Goal: Task Accomplishment & Management: Manage account settings

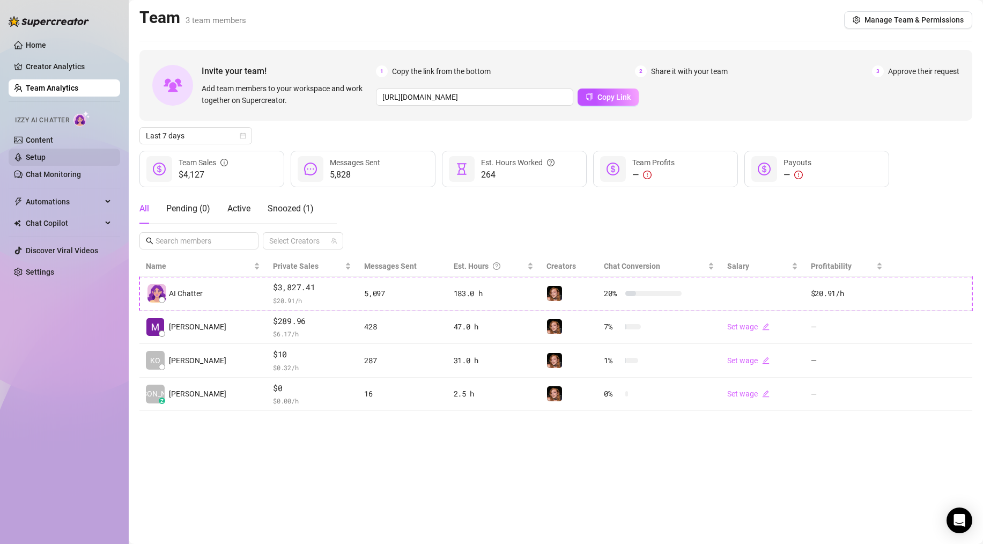
click at [42, 153] on link "Setup" at bounding box center [36, 157] width 20 height 9
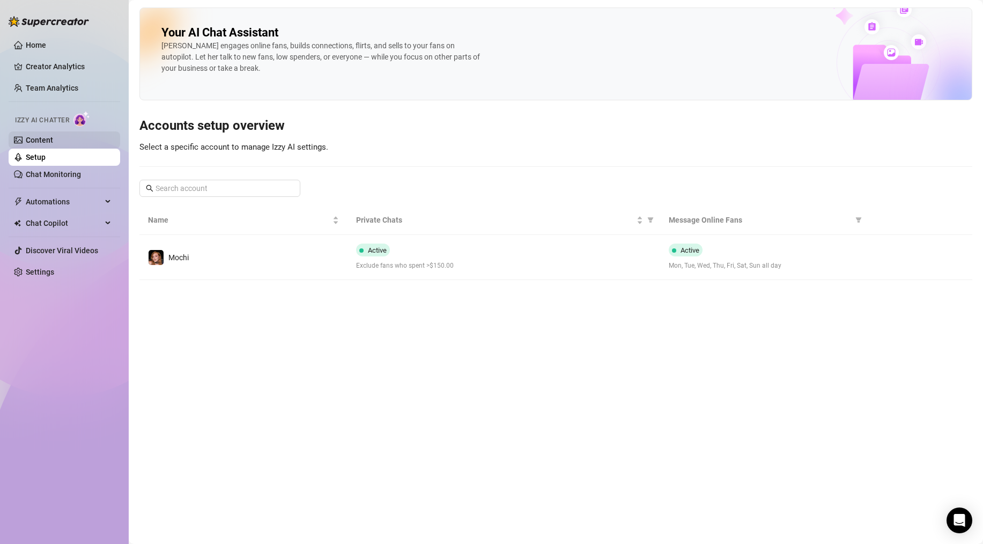
click at [40, 136] on link "Content" at bounding box center [39, 140] width 27 height 9
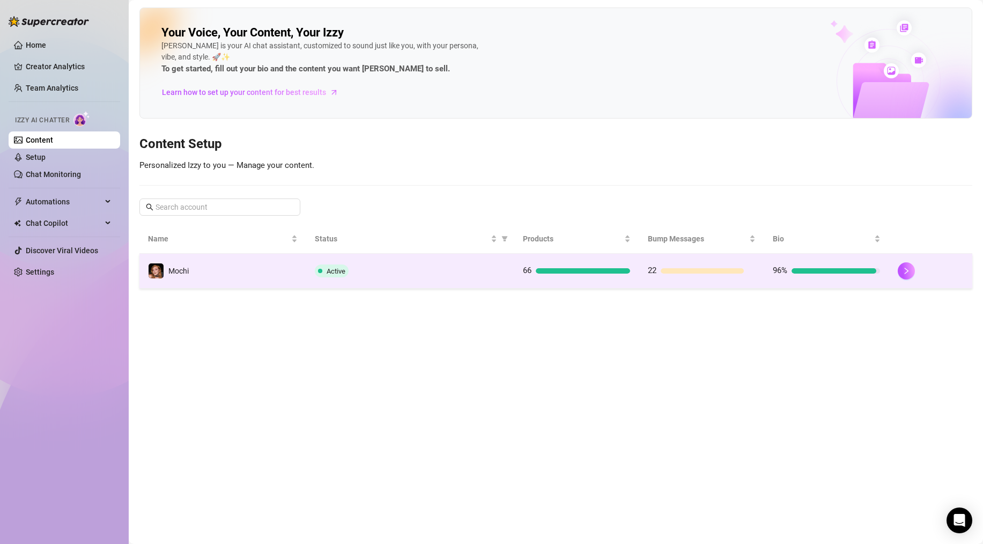
click at [280, 269] on td "Mochi" at bounding box center [222, 271] width 167 height 35
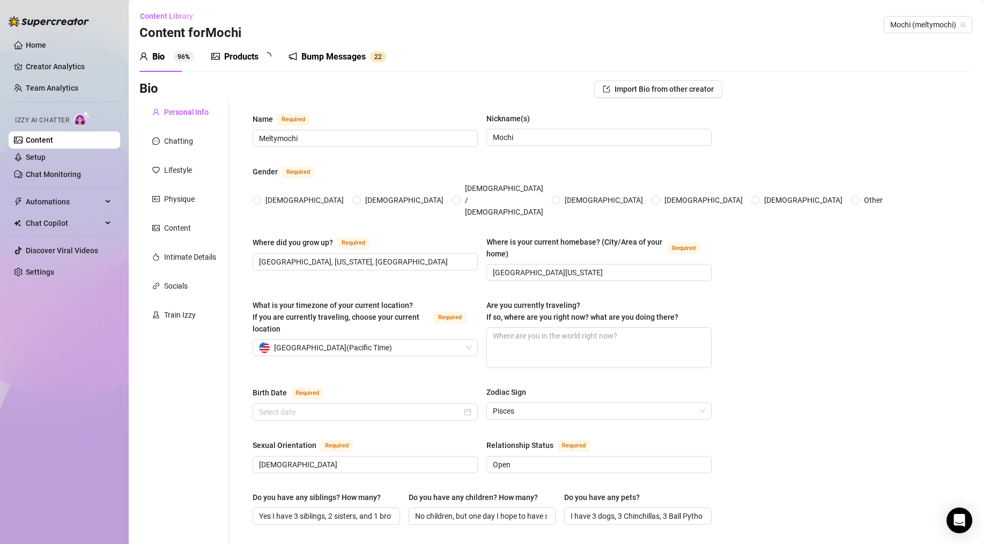
radio input "true"
type input "[DATE]"
click at [230, 52] on div "Products" at bounding box center [241, 56] width 34 height 13
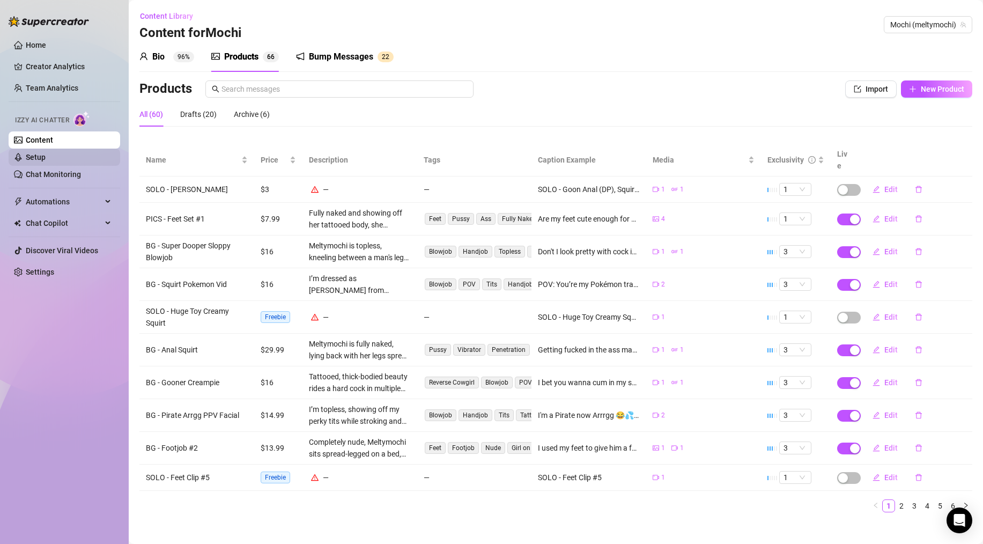
click at [46, 157] on link "Setup" at bounding box center [36, 157] width 20 height 9
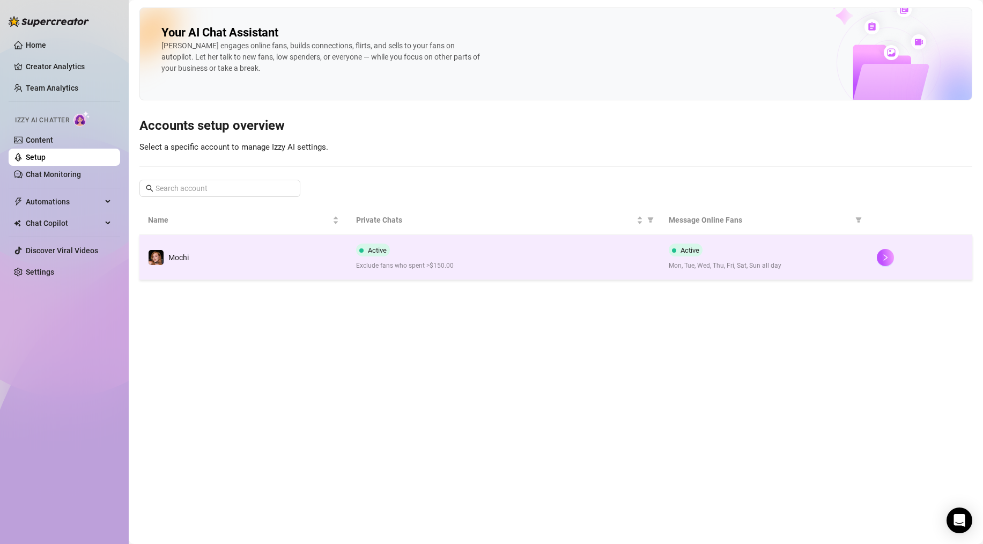
click at [514, 251] on div "Active Exclude fans who spent >$150.00" at bounding box center [503, 256] width 295 height 27
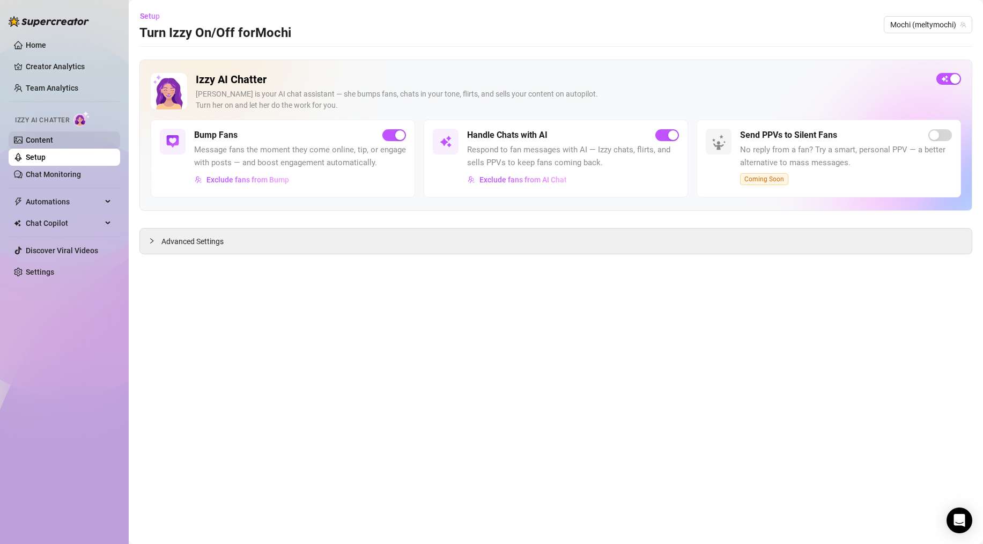
click at [53, 142] on link "Content" at bounding box center [39, 140] width 27 height 9
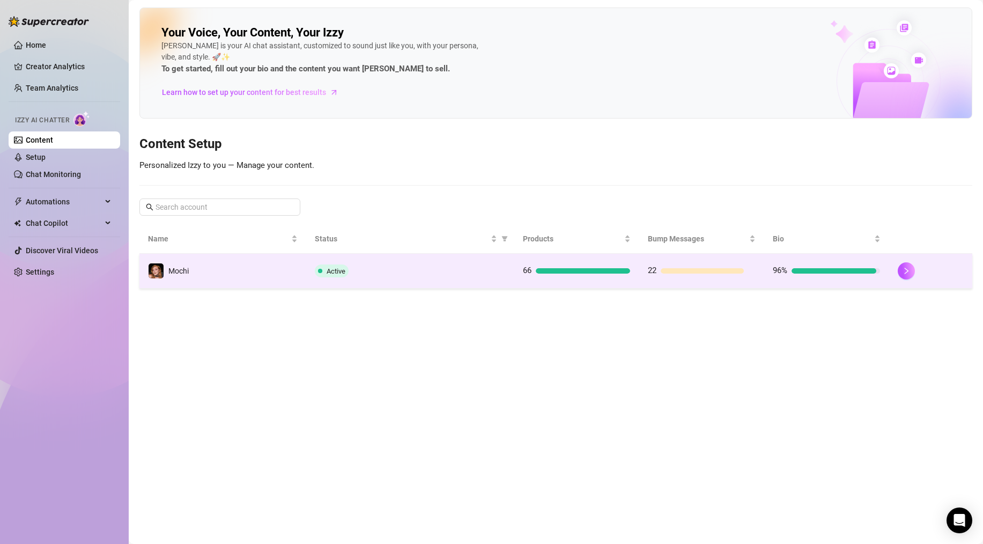
click at [448, 271] on div "Active" at bounding box center [410, 270] width 191 height 13
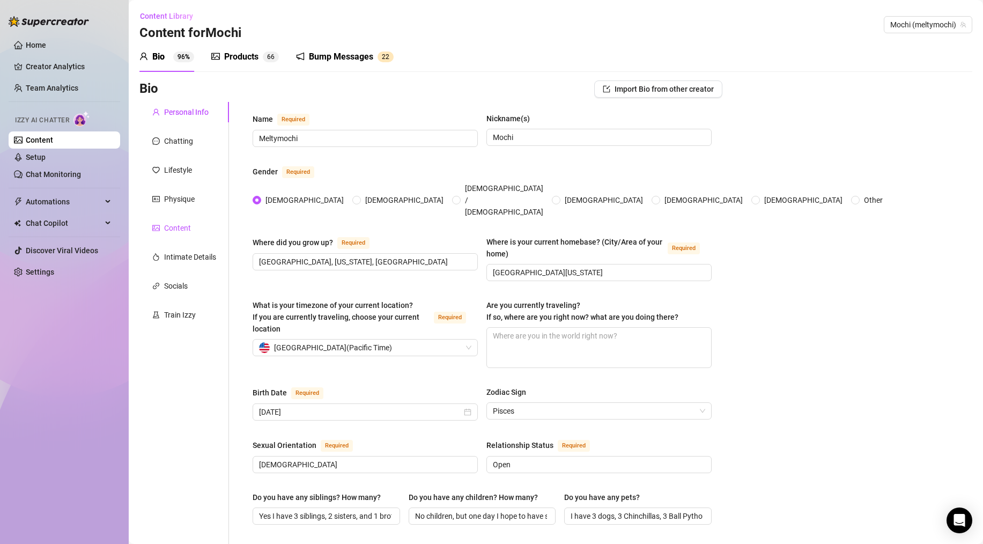
click at [179, 231] on div "Content" at bounding box center [177, 228] width 27 height 12
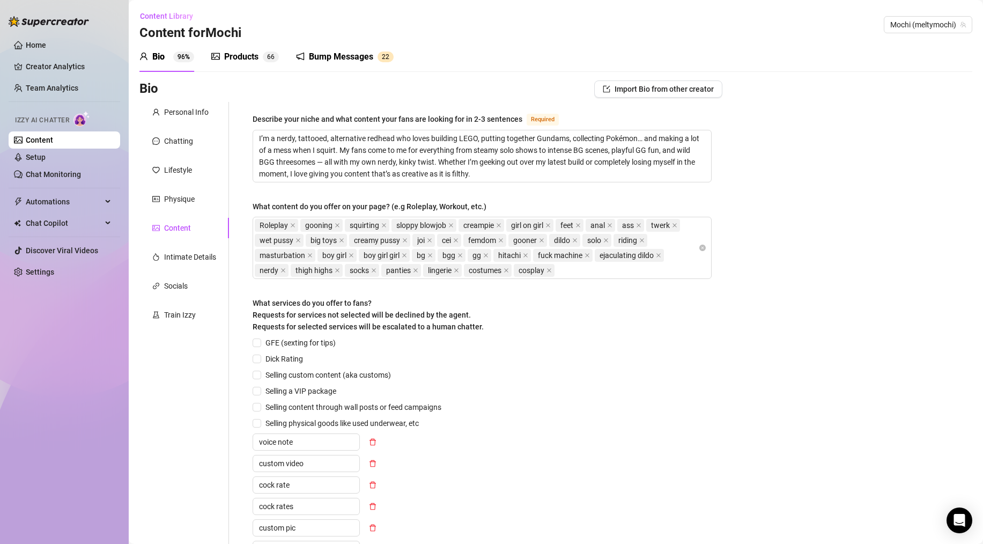
click at [238, 56] on div "Products" at bounding box center [241, 56] width 34 height 13
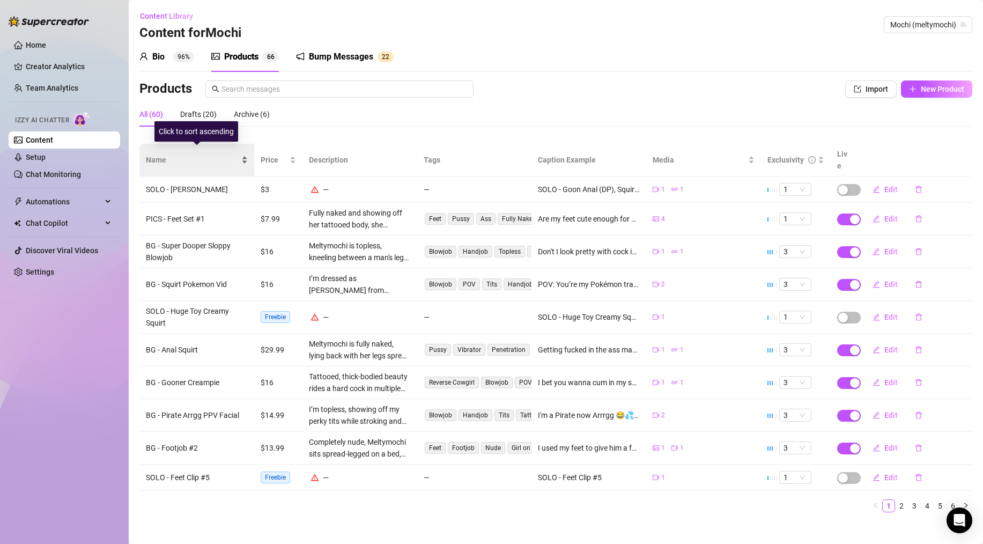
click at [164, 154] on span "Name" at bounding box center [192, 160] width 93 height 12
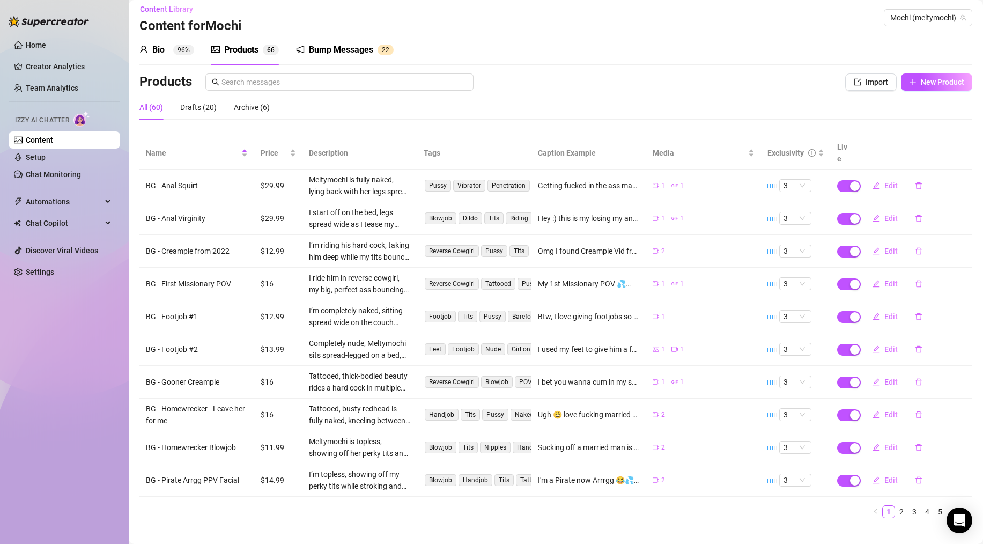
scroll to position [10, 0]
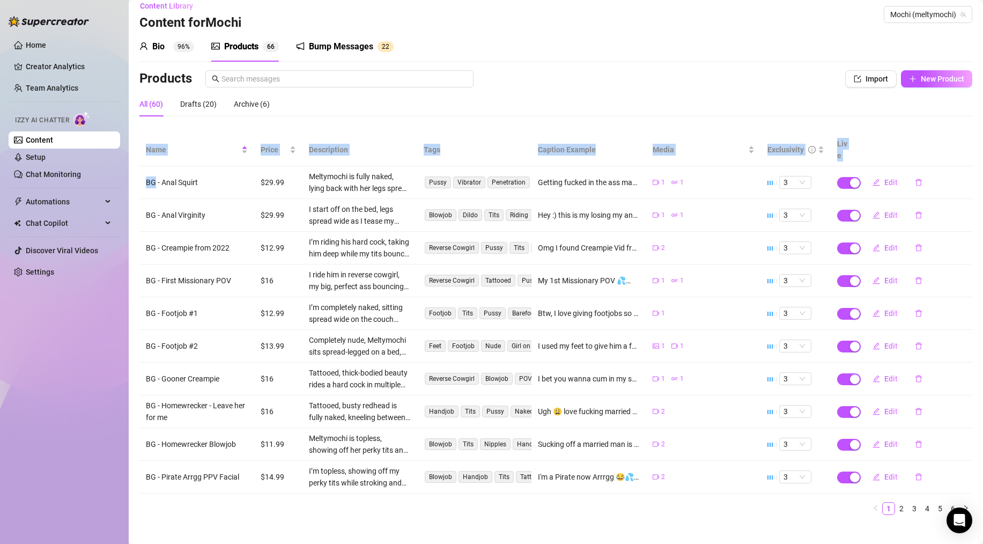
drag, startPoint x: 155, startPoint y: 169, endPoint x: 139, endPoint y: 172, distance: 16.8
click at [139, 172] on td "BG - Anal Squirt" at bounding box center [196, 182] width 115 height 33
click at [895, 502] on link "2" at bounding box center [901, 508] width 12 height 12
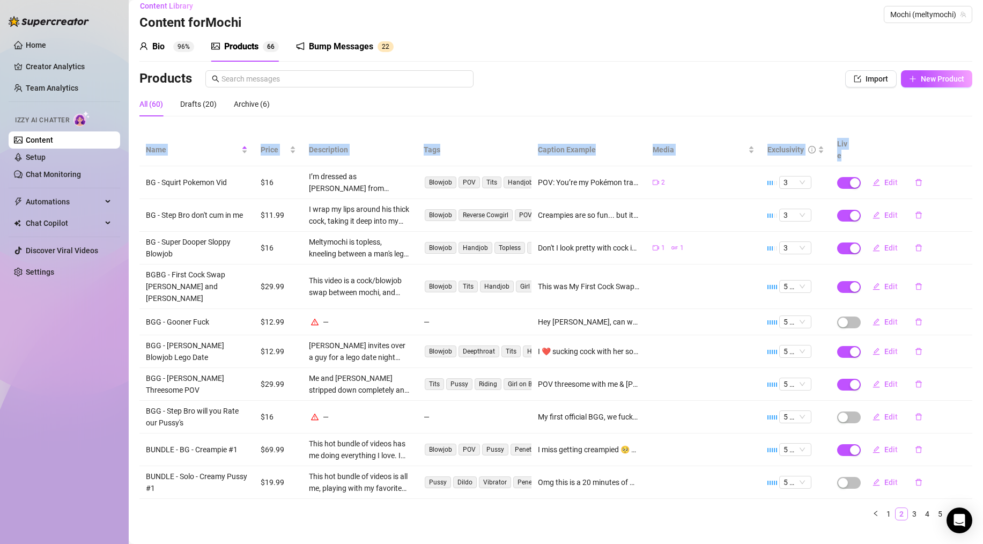
scroll to position [4, 0]
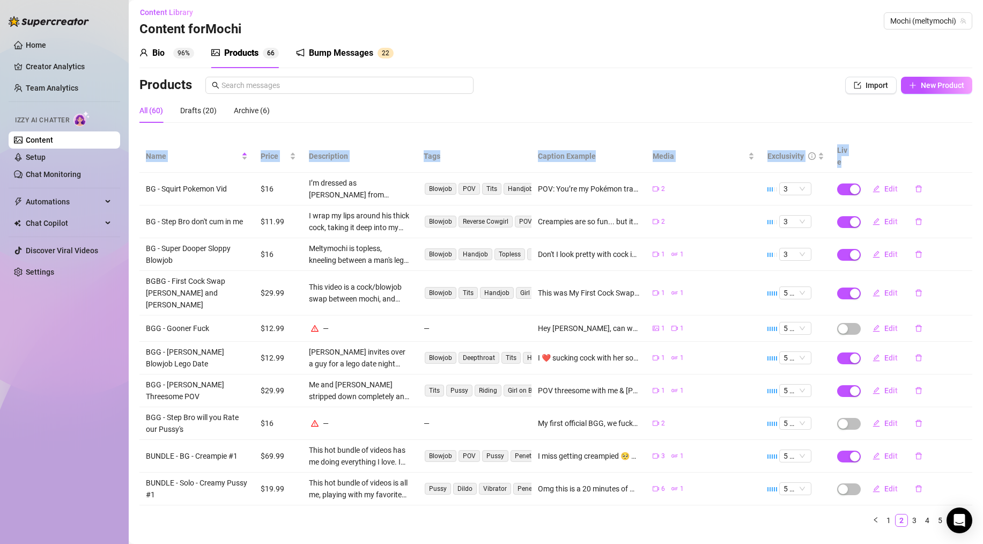
drag, startPoint x: 904, startPoint y: 494, endPoint x: 899, endPoint y: 491, distance: 5.8
click at [908, 514] on link "3" at bounding box center [914, 520] width 12 height 12
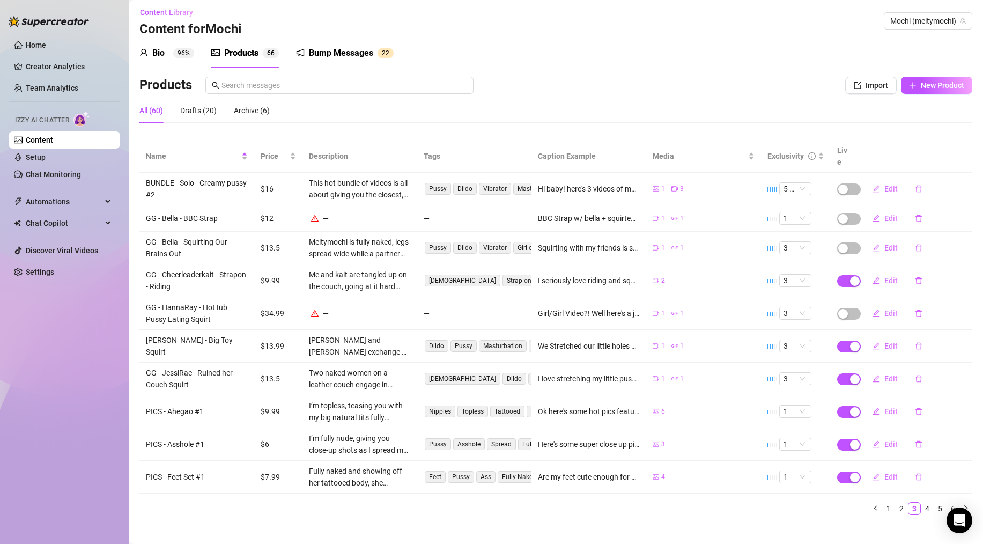
drag, startPoint x: 308, startPoint y: 203, endPoint x: 318, endPoint y: 207, distance: 11.4
click at [318, 212] on div "—" at bounding box center [360, 218] width 102 height 12
drag, startPoint x: 156, startPoint y: 397, endPoint x: 150, endPoint y: 407, distance: 11.8
click at [146, 398] on td "PICS - Ahegao #1" at bounding box center [196, 411] width 115 height 33
drag, startPoint x: 158, startPoint y: 434, endPoint x: 141, endPoint y: 430, distance: 16.9
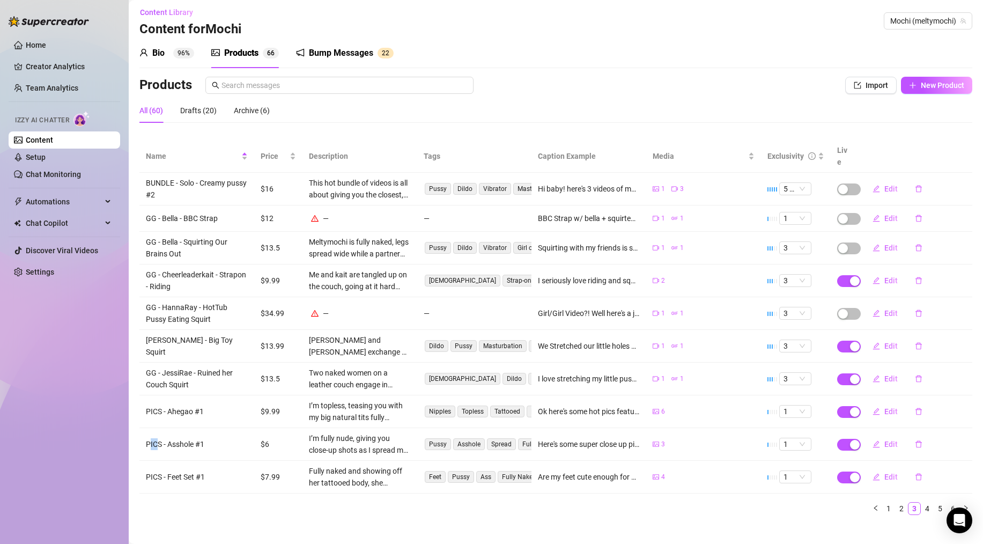
click at [141, 430] on td "PICS - Asshole #1" at bounding box center [196, 444] width 115 height 33
drag, startPoint x: 157, startPoint y: 459, endPoint x: 151, endPoint y: 459, distance: 5.9
click at [152, 461] on td "PICS - Feet Set #1" at bounding box center [196, 477] width 115 height 33
drag, startPoint x: 199, startPoint y: 398, endPoint x: 176, endPoint y: 399, distance: 22.6
click at [176, 399] on td "PICS - Ahegao #1" at bounding box center [196, 411] width 115 height 33
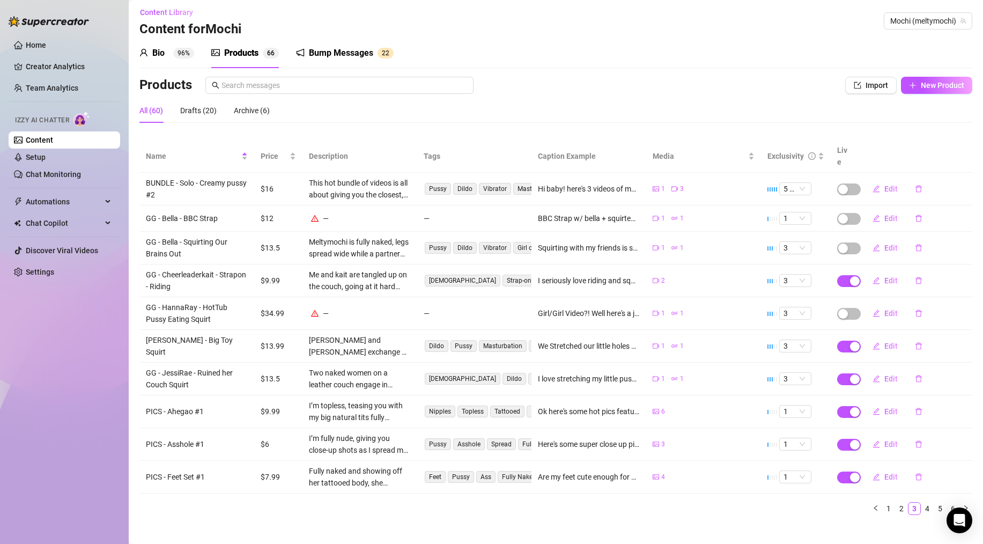
drag, startPoint x: 189, startPoint y: 438, endPoint x: 167, endPoint y: 432, distance: 22.9
click at [185, 436] on td "PICS - Asshole #1" at bounding box center [196, 444] width 115 height 33
click at [934, 502] on link "5" at bounding box center [940, 508] width 12 height 12
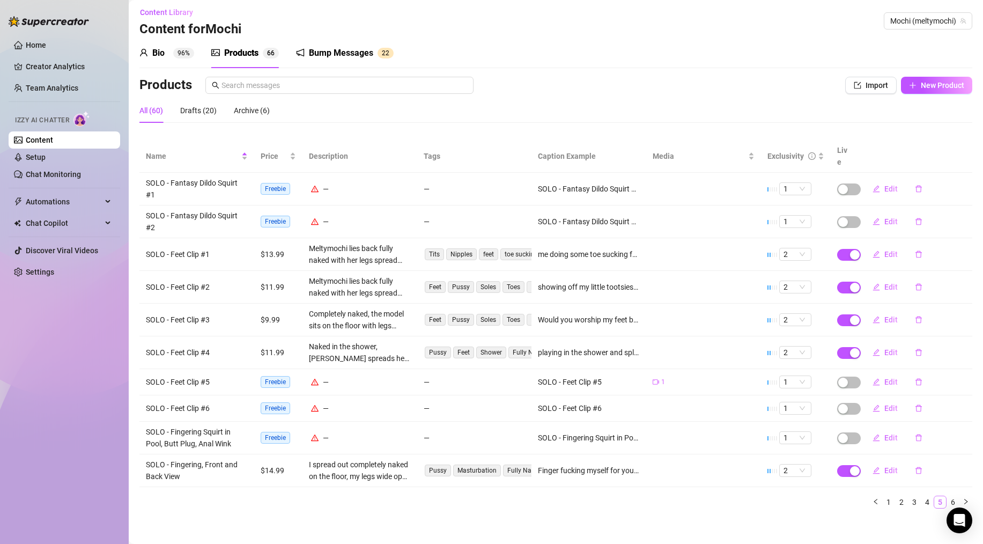
scroll to position [0, 0]
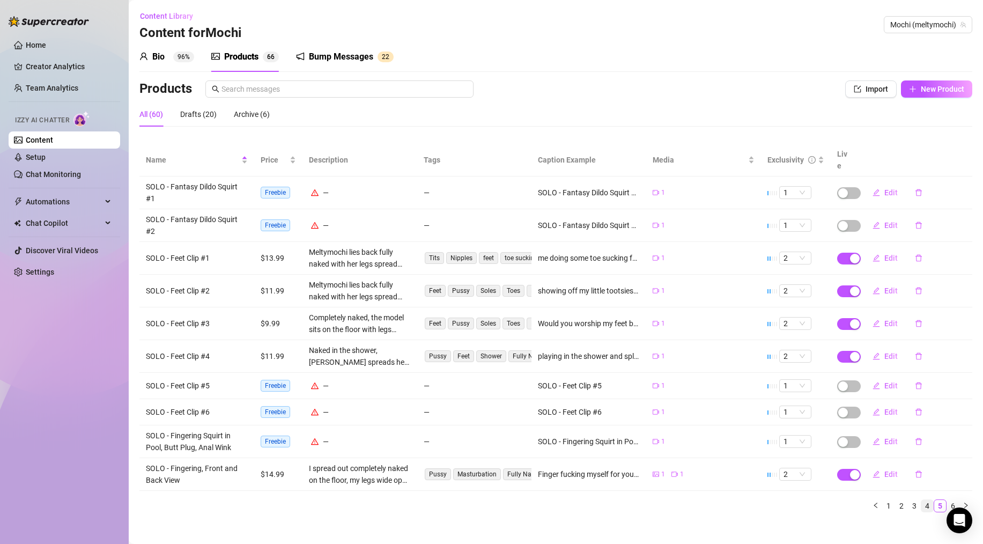
click at [923, 500] on link "4" at bounding box center [927, 506] width 12 height 12
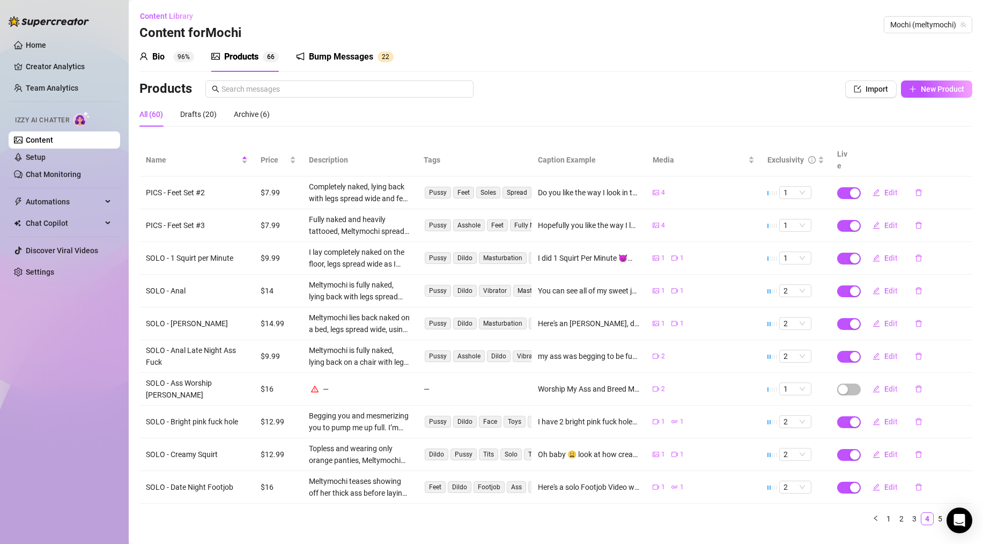
scroll to position [4, 0]
